Goal: Task Accomplishment & Management: Complete application form

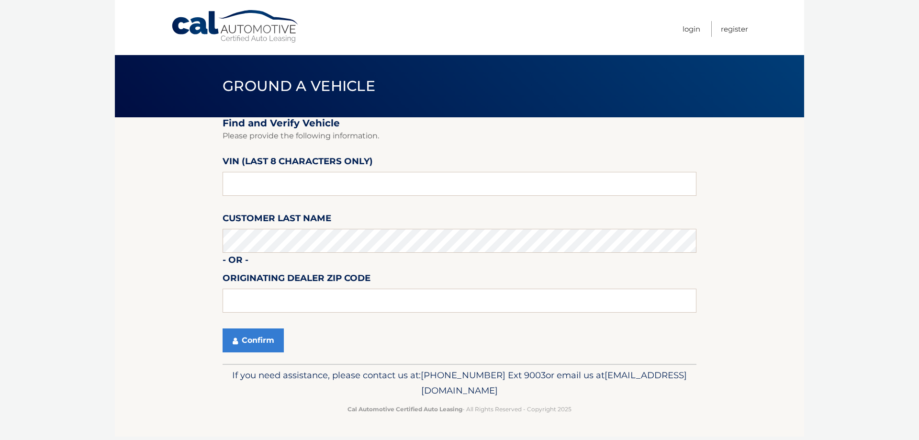
click at [277, 227] on label "Customer Last Name" at bounding box center [276, 220] width 109 height 18
click at [278, 193] on input "text" at bounding box center [459, 184] width 474 height 24
paste input "ND512332"
type input "ND512332"
click at [267, 344] on button "Confirm" at bounding box center [252, 340] width 61 height 24
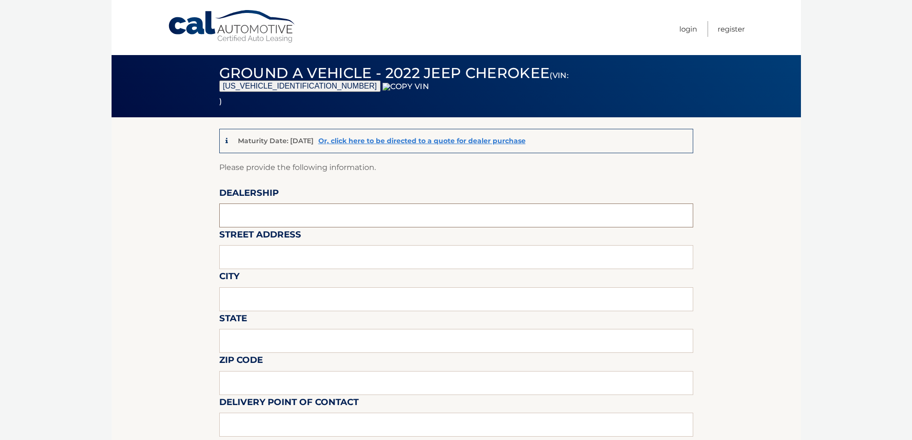
drag, startPoint x: 293, startPoint y: 214, endPoint x: 293, endPoint y: 222, distance: 8.1
click at [293, 214] on input "text" at bounding box center [456, 215] width 474 height 24
type input "WESTBURY JEEP"
click at [293, 251] on input "text" at bounding box center [456, 257] width 474 height 24
type input "[STREET_ADDRESS][PERSON_NAME]"
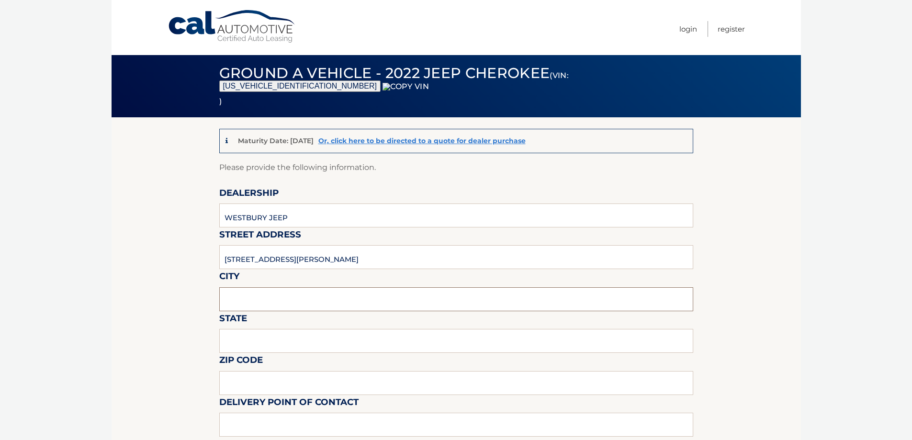
click at [288, 297] on input "text" at bounding box center [456, 299] width 474 height 24
type input "SYOSSET"
click at [275, 338] on input "text" at bounding box center [456, 341] width 474 height 24
type input "NY"
click at [239, 390] on input "text" at bounding box center [456, 383] width 474 height 24
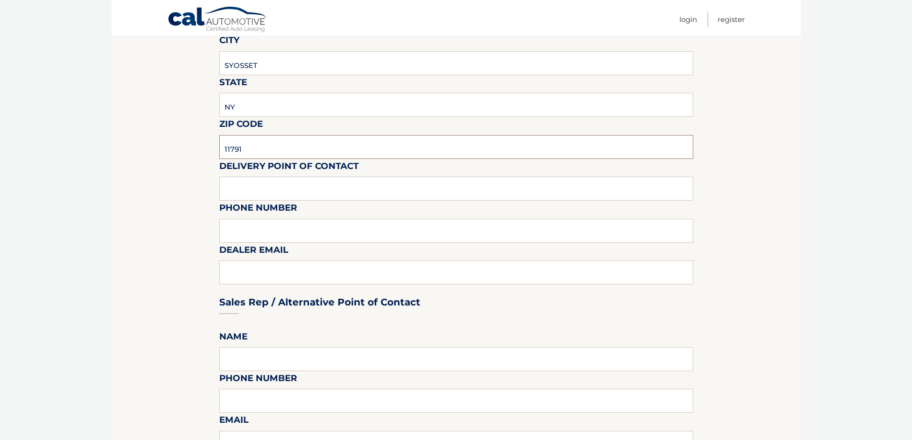
scroll to position [239, 0]
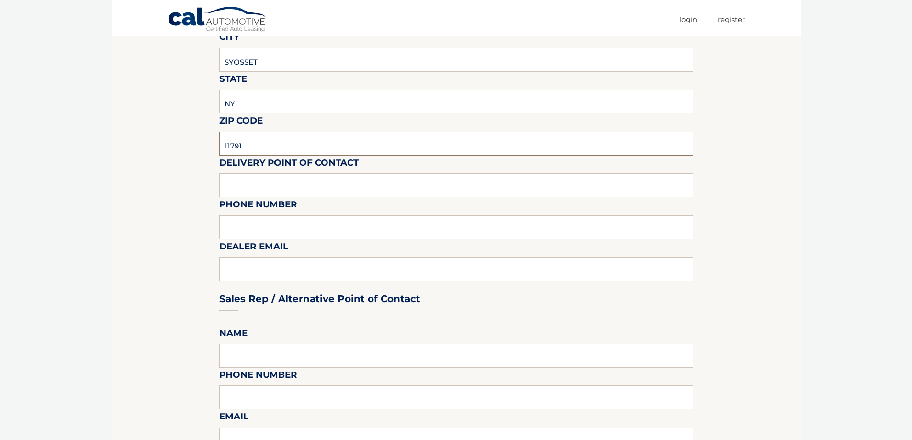
type input "11791"
click at [287, 184] on input "text" at bounding box center [456, 185] width 474 height 24
type input "[PERSON_NAME]"
type input "6313123854"
type input "[EMAIL_ADDRESS][DOMAIN_NAME]"
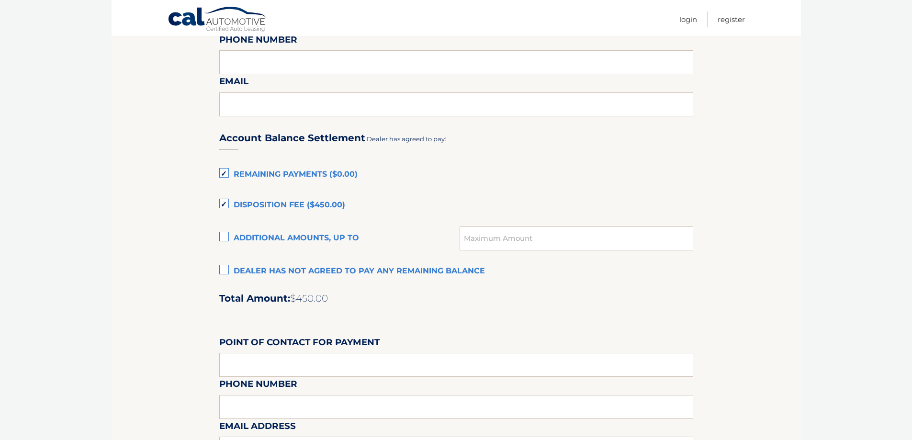
click at [272, 265] on label "Dealer has not agreed to pay any remaining balance" at bounding box center [456, 271] width 474 height 19
click at [0, 0] on input "Dealer has not agreed to pay any remaining balance" at bounding box center [0, 0] width 0 height 0
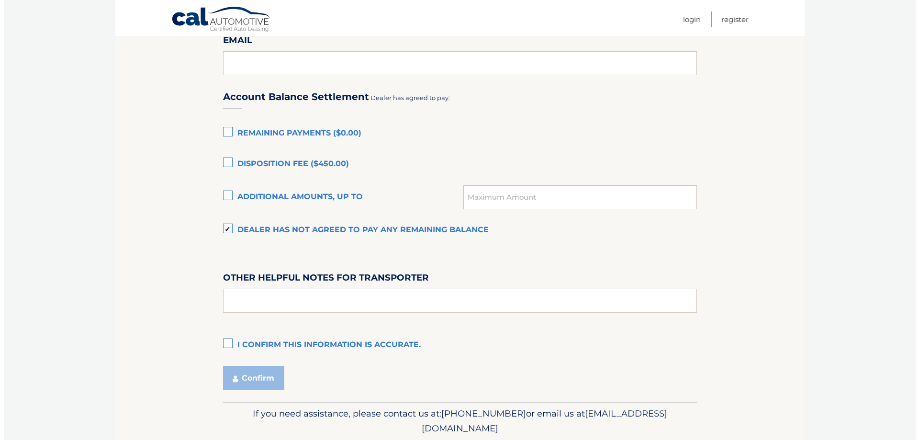
scroll to position [650, 0]
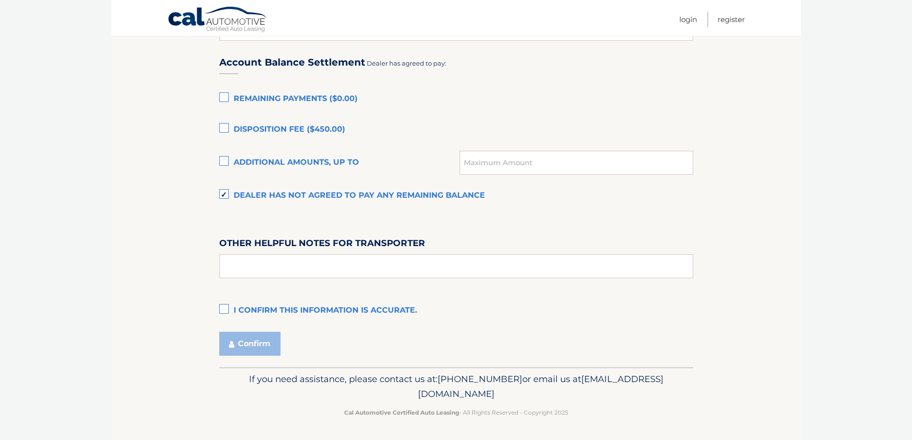
click at [260, 309] on label "I confirm this information is accurate." at bounding box center [456, 310] width 474 height 19
click at [0, 0] on input "I confirm this information is accurate." at bounding box center [0, 0] width 0 height 0
click at [249, 344] on button "Confirm" at bounding box center [249, 344] width 61 height 24
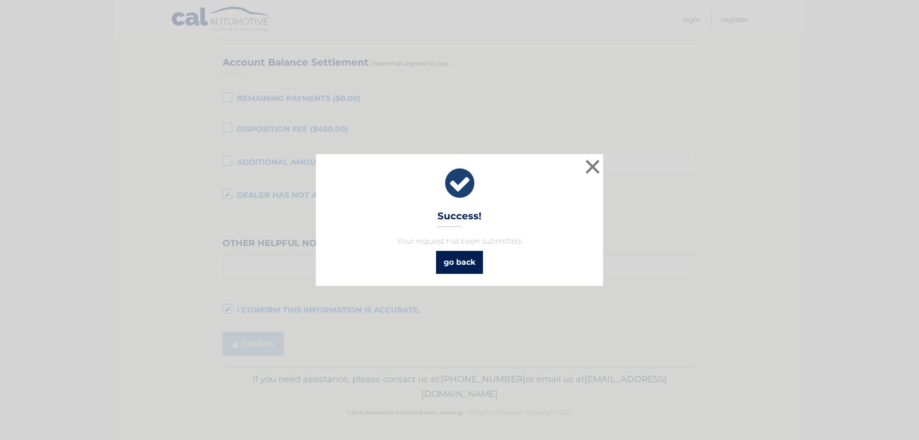
click at [449, 264] on link "go back" at bounding box center [459, 262] width 47 height 23
